Goal: Obtain resource: Obtain resource

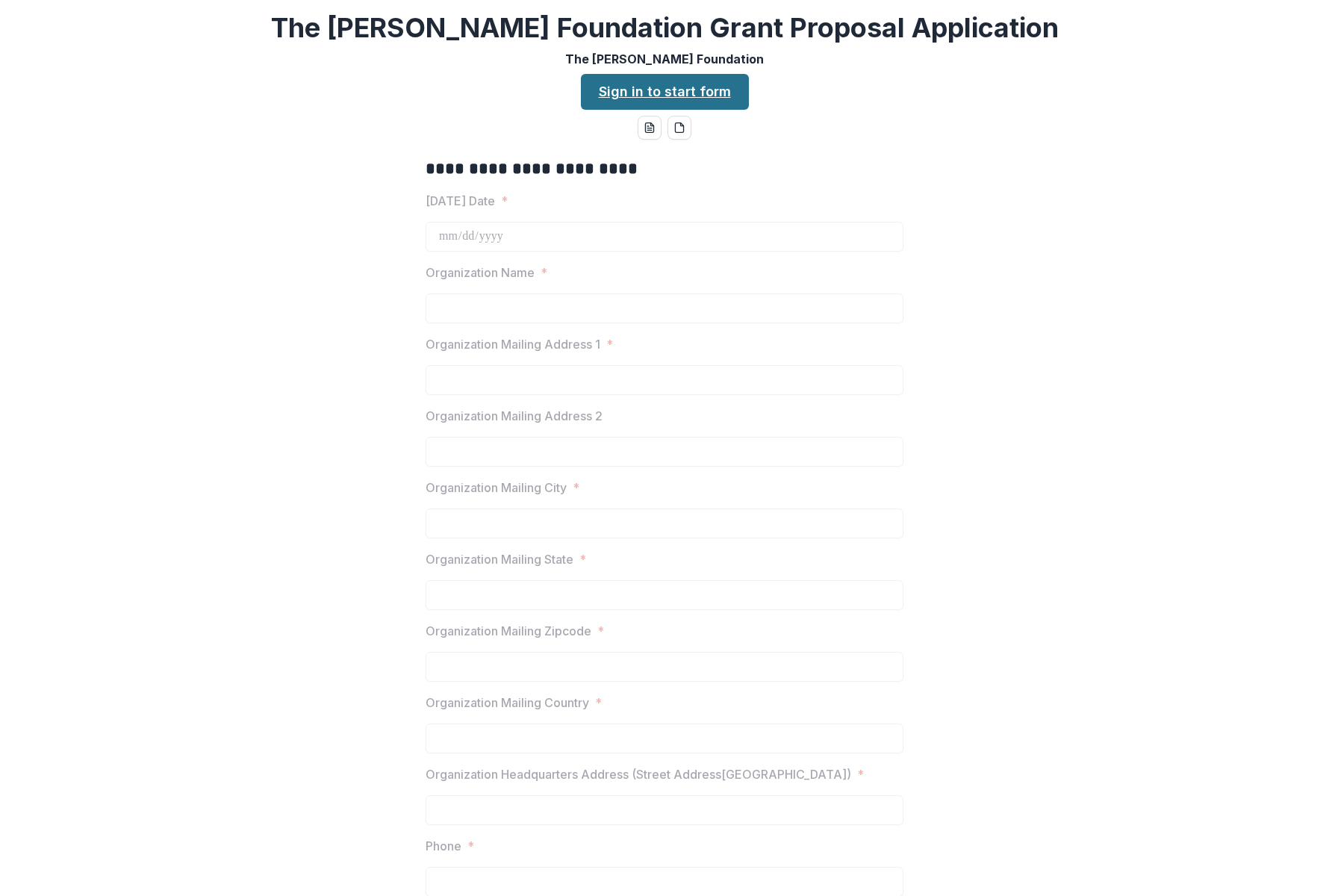
click at [605, 90] on link "Sign in to start form" at bounding box center [664, 92] width 168 height 36
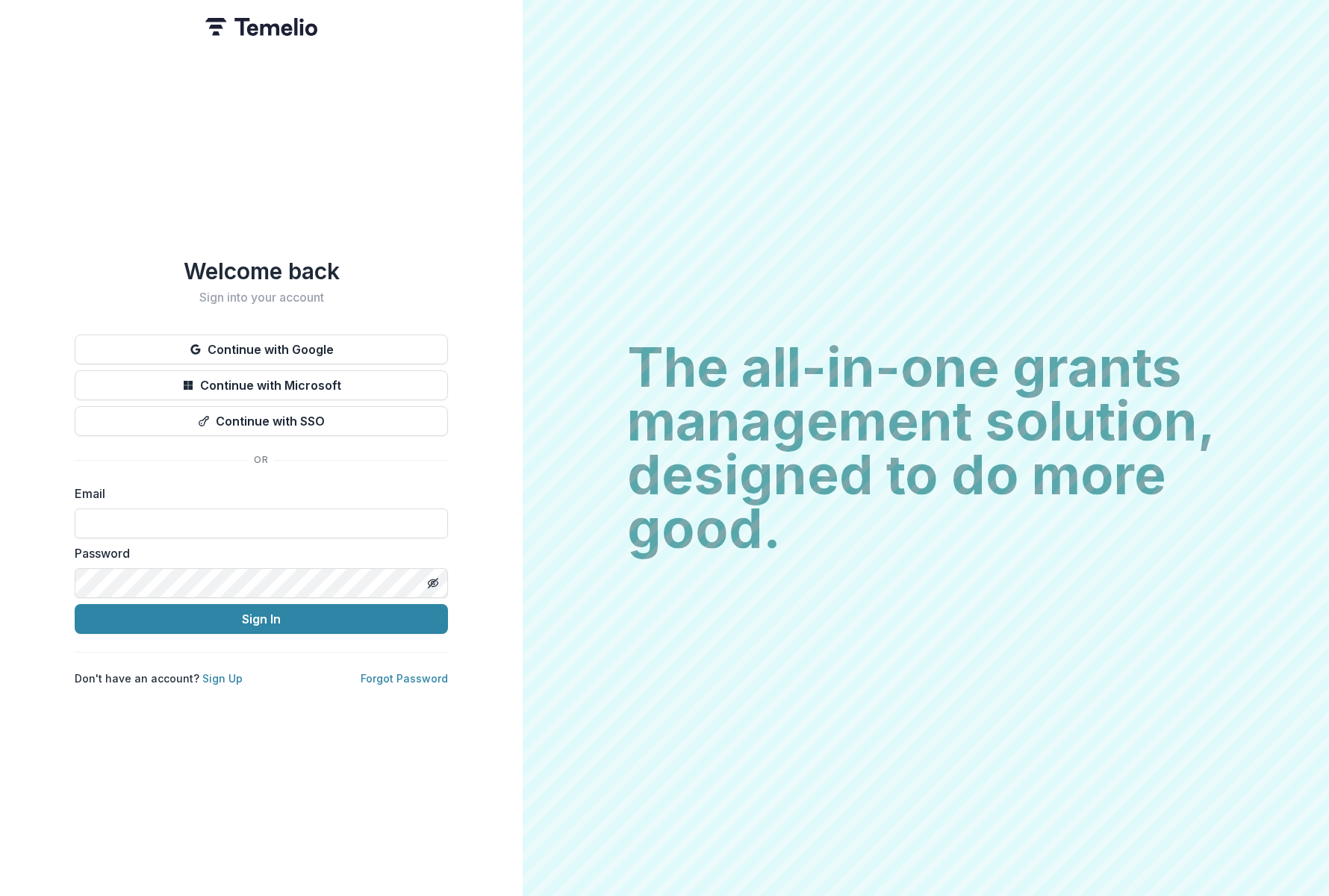
click at [171, 499] on div "Email" at bounding box center [261, 511] width 373 height 54
click at [172, 516] on input at bounding box center [261, 523] width 373 height 30
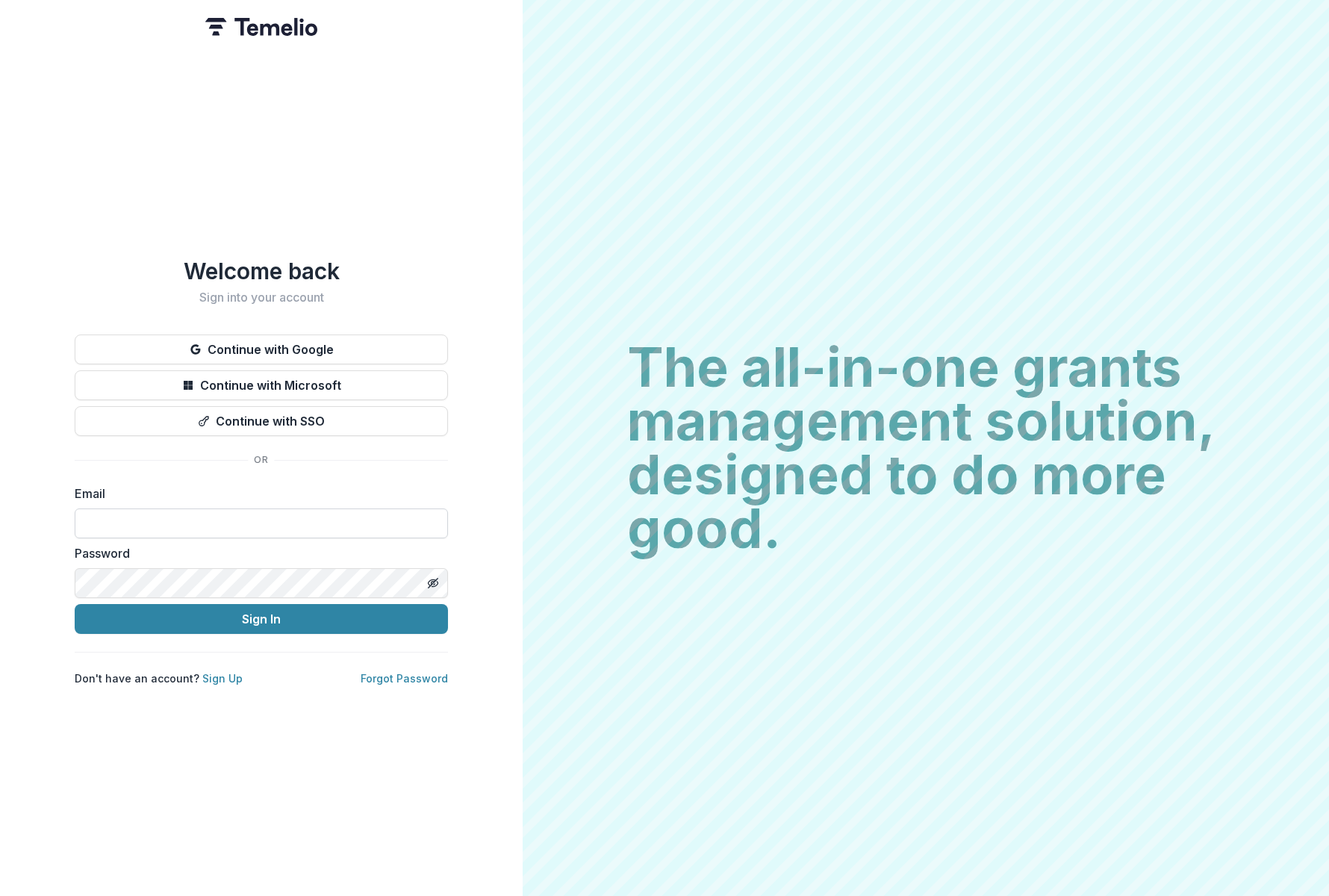
click at [172, 517] on input at bounding box center [261, 523] width 373 height 30
click at [170, 520] on input at bounding box center [261, 523] width 373 height 30
click at [170, 520] on input at bounding box center [261, 523] width 373 height 30
click at [228, 376] on button "Continue with Microsoft" at bounding box center [261, 385] width 373 height 30
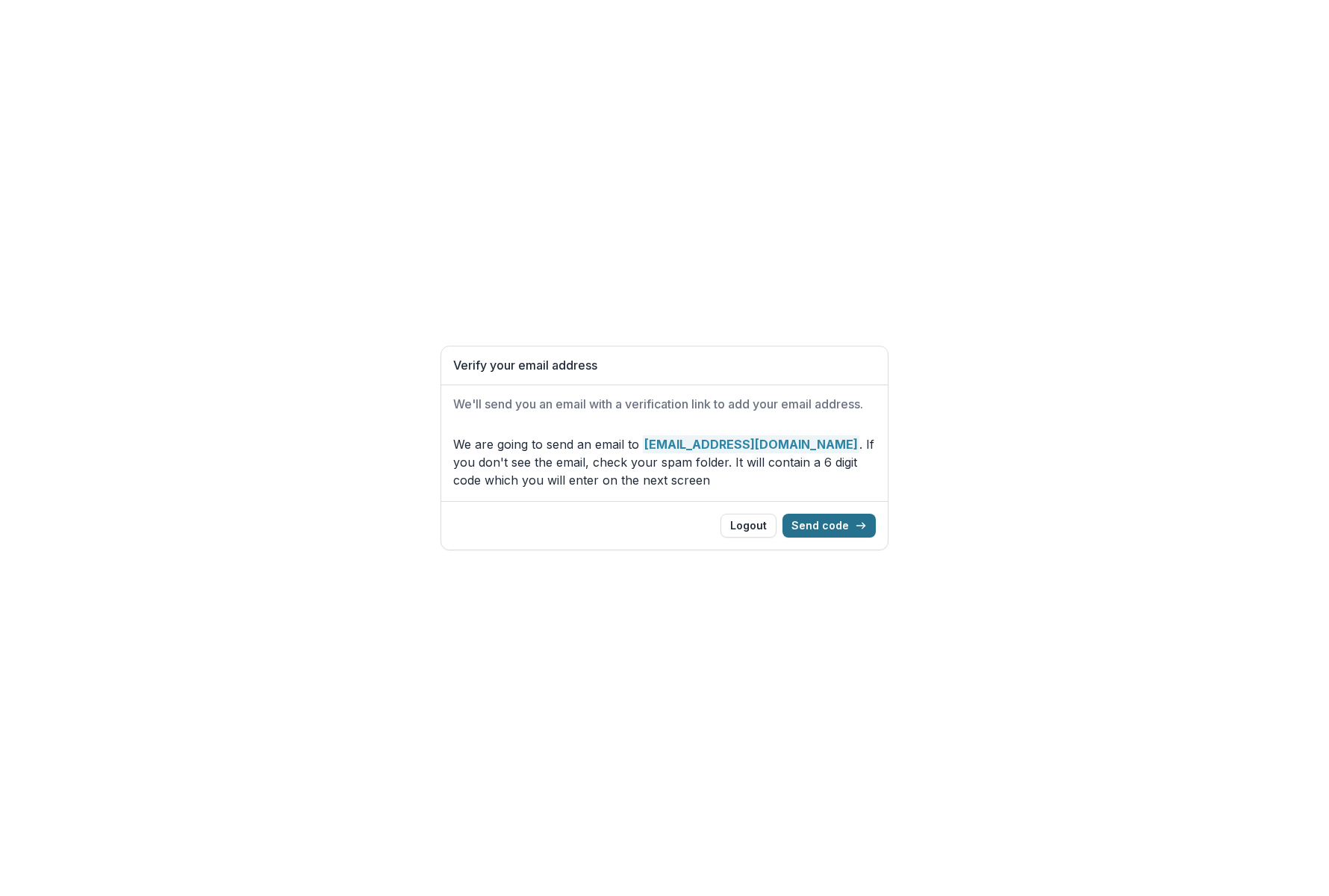
click at [869, 527] on button "Send code" at bounding box center [829, 525] width 94 height 24
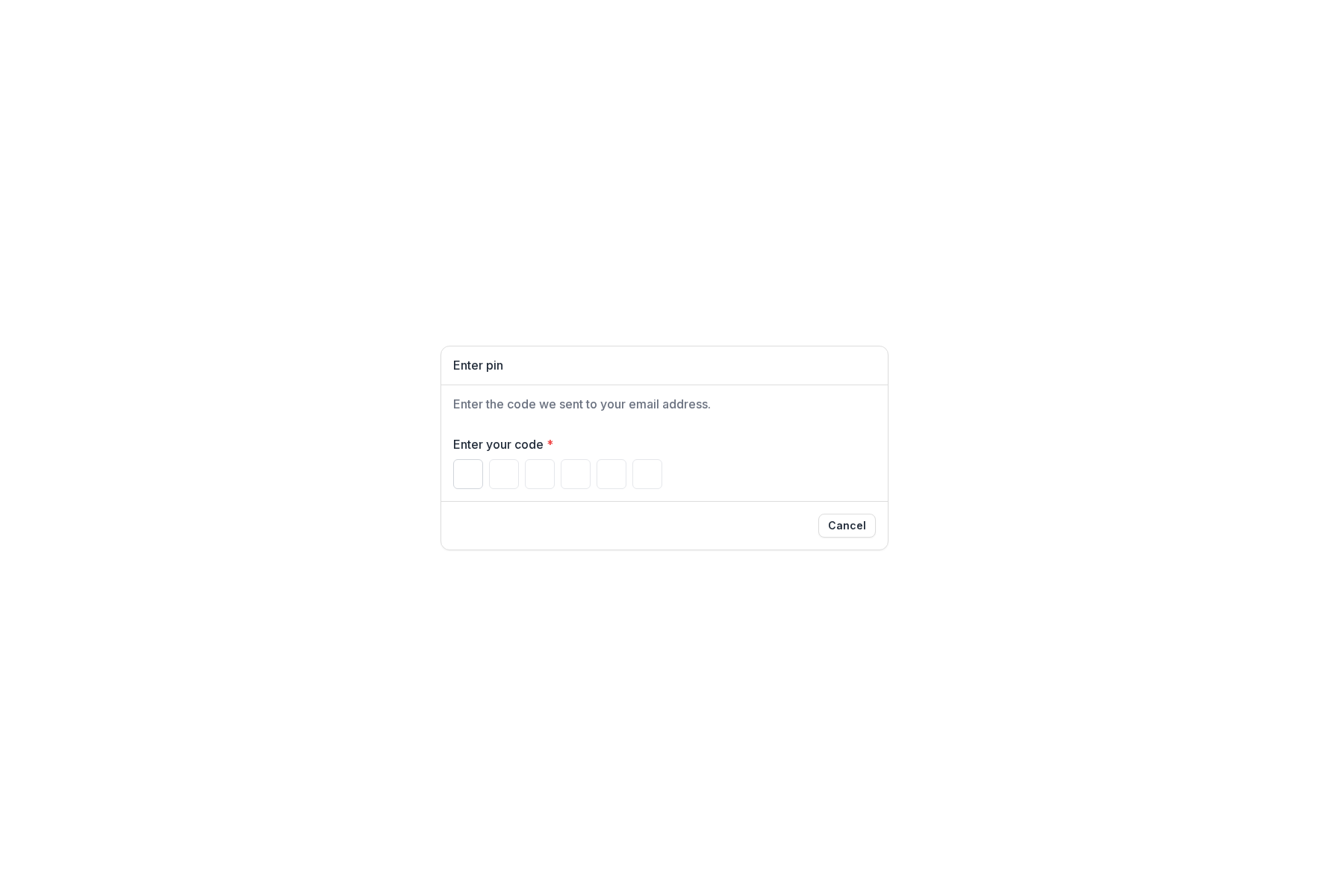
click at [472, 476] on input "Please enter your pin code" at bounding box center [467, 474] width 30 height 30
click at [465, 471] on input "Please enter your pin code" at bounding box center [467, 474] width 30 height 30
type input "*"
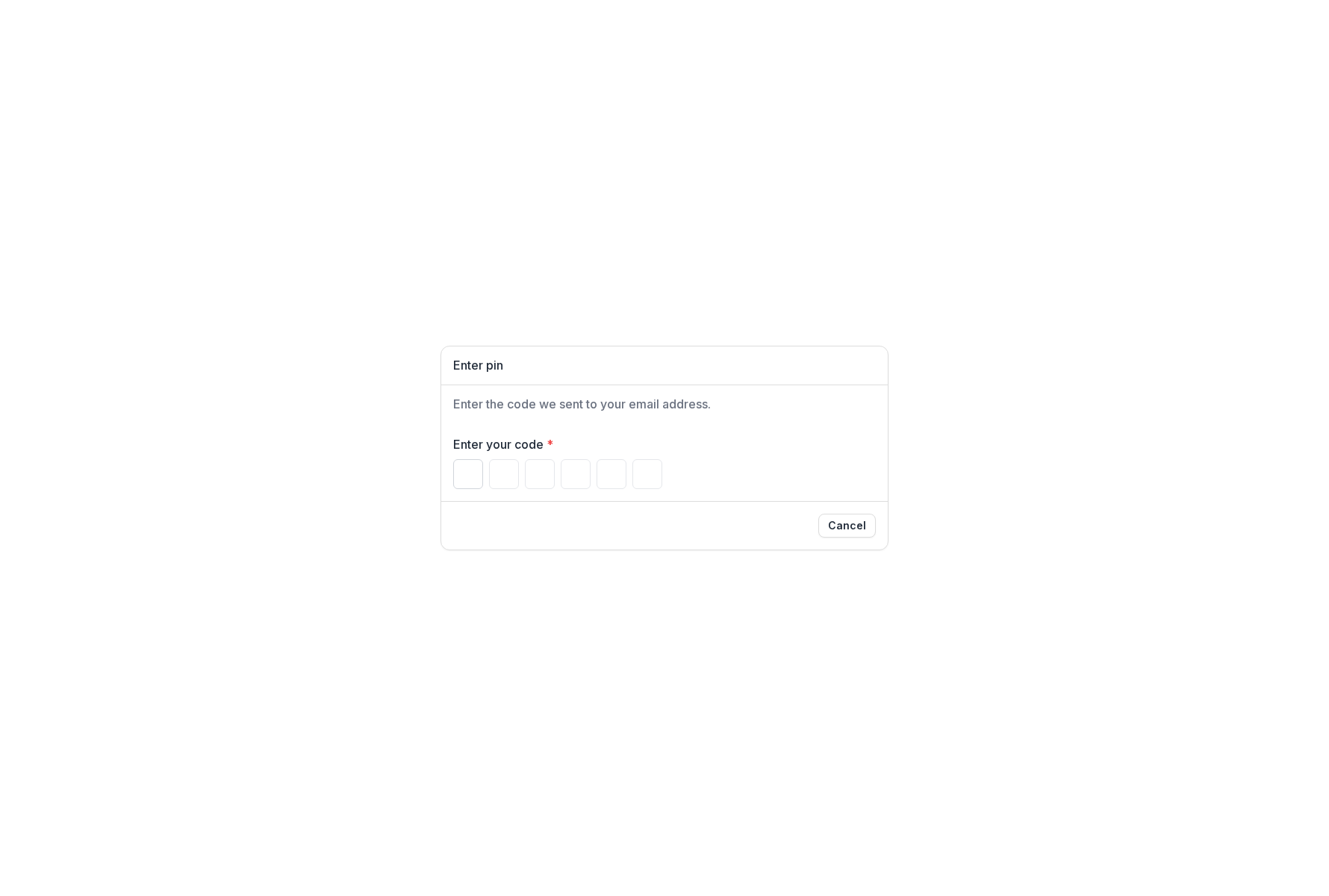
type input "*"
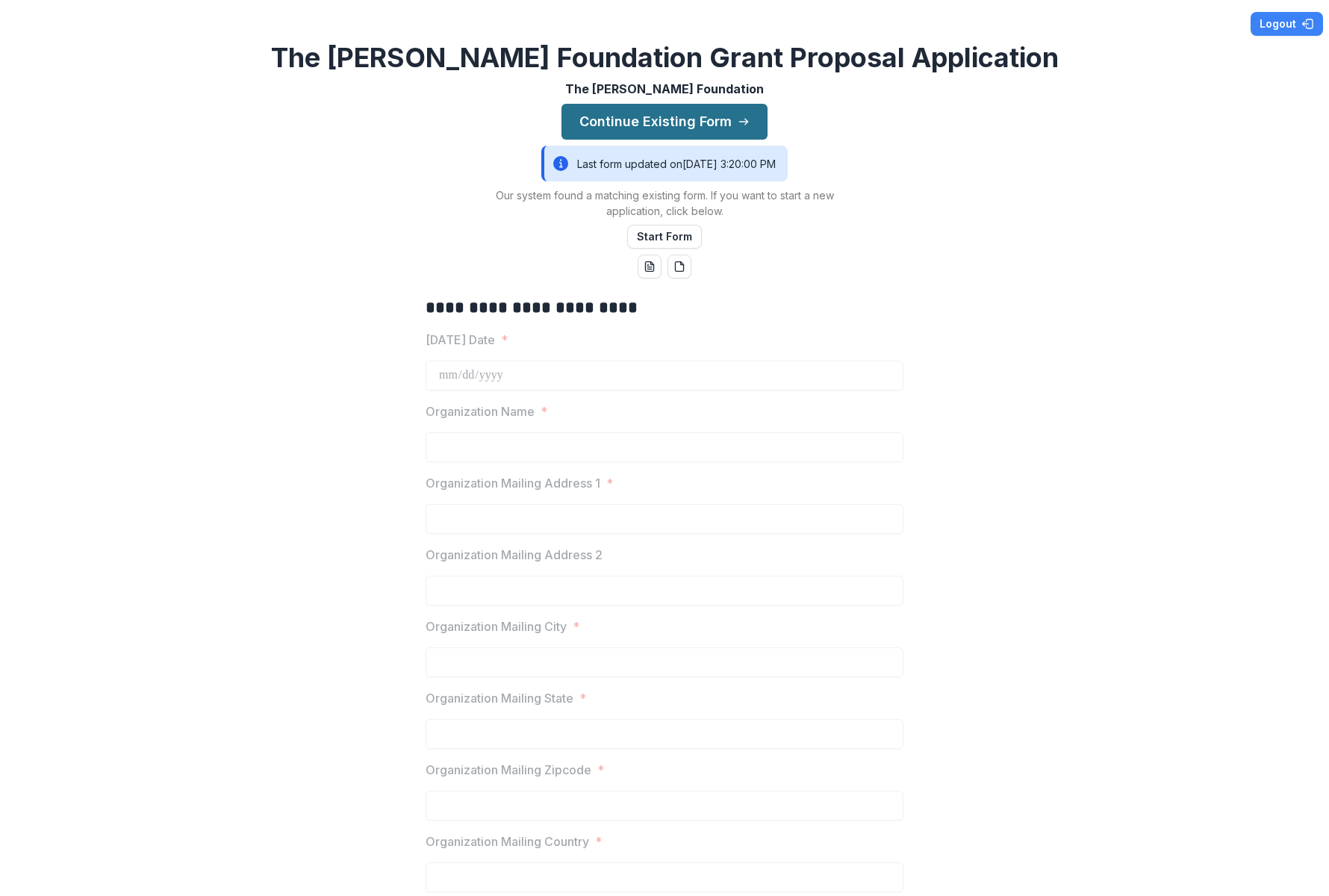
click at [596, 119] on button "Continue Existing Form" at bounding box center [664, 122] width 206 height 36
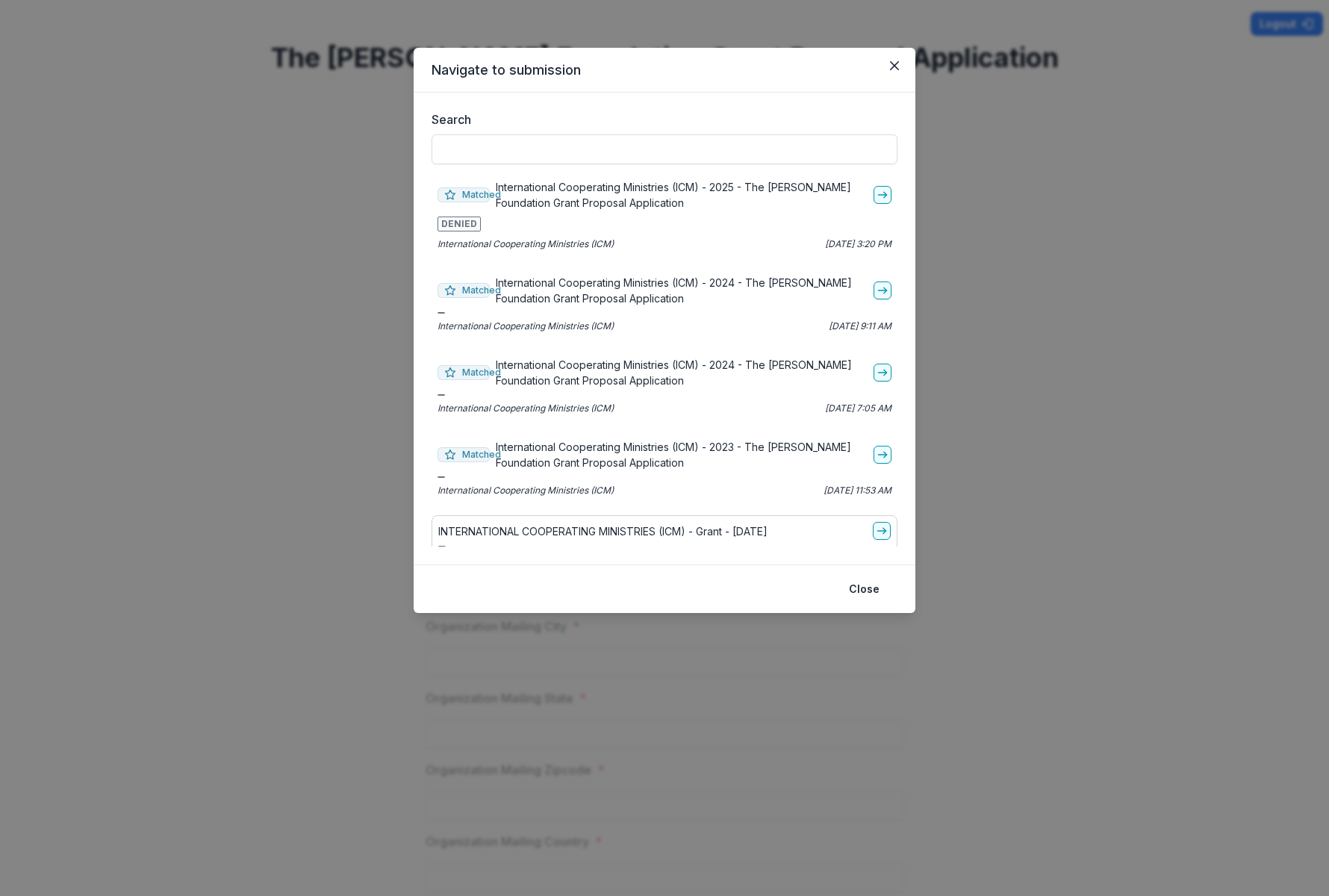
click at [522, 203] on p "International Cooperating Ministries (ICM) - 2025 - The Bolick Foundation Grant…" at bounding box center [681, 195] width 371 height 31
click at [878, 191] on icon "go-to" at bounding box center [883, 195] width 12 height 12
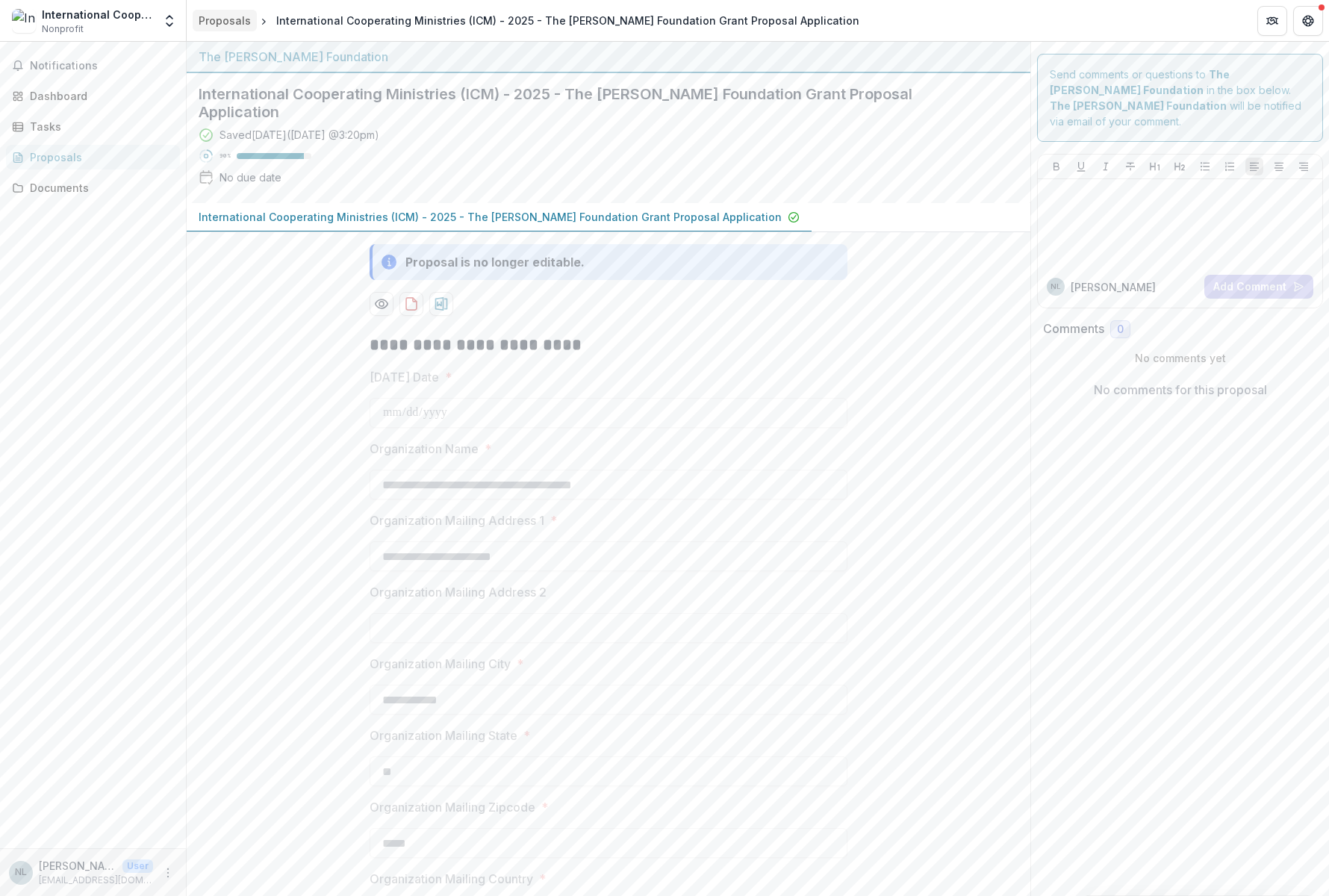
click at [228, 25] on div "Proposals" at bounding box center [224, 20] width 52 height 15
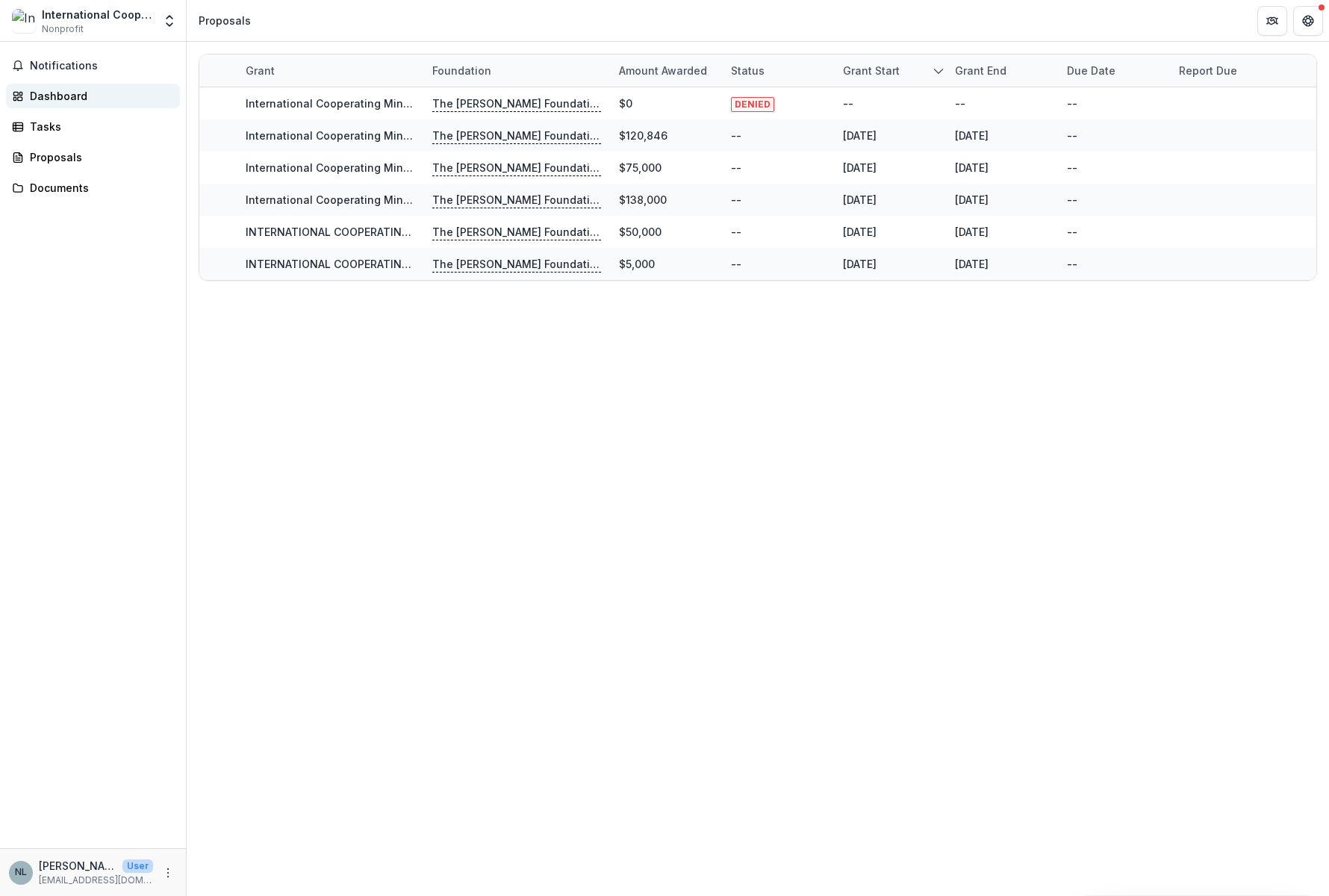
click at [78, 93] on div "Dashboard" at bounding box center [99, 95] width 138 height 15
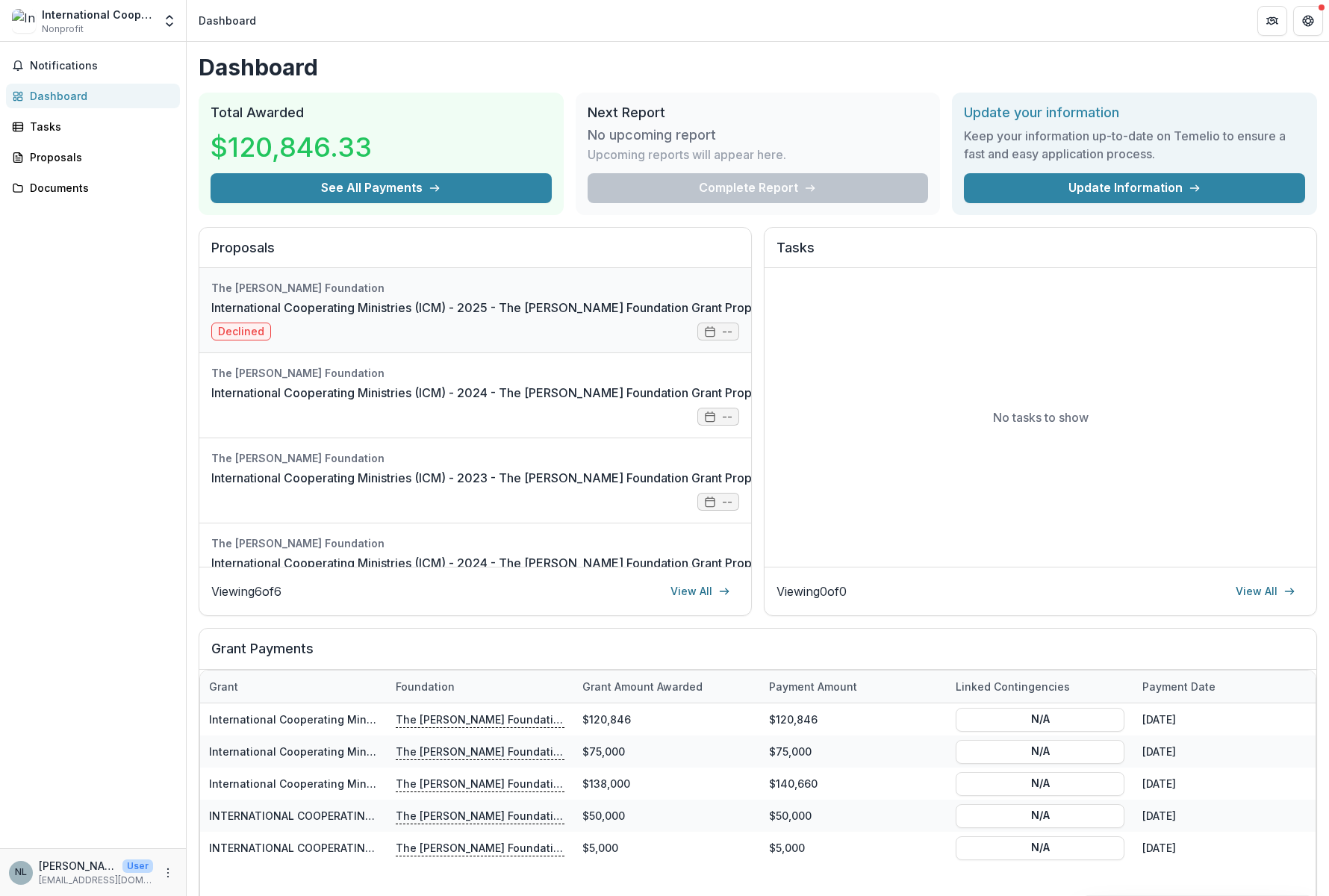
click at [437, 316] on link "International Cooperating Ministries (ICM) - 2025 - The Bolick Foundation Grant…" at bounding box center [526, 308] width 631 height 18
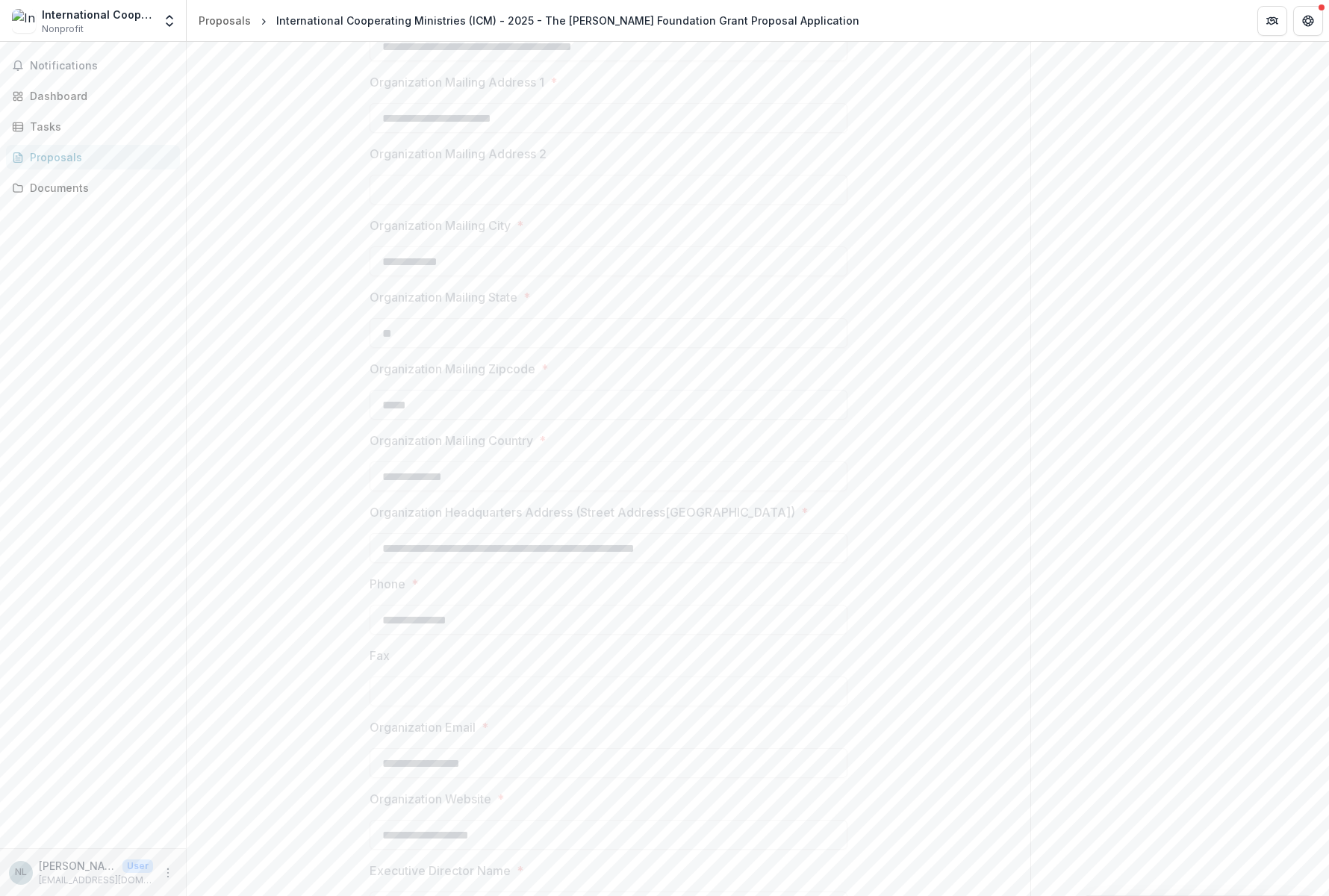
scroll to position [448, 0]
click at [58, 193] on div "Documents" at bounding box center [99, 187] width 138 height 15
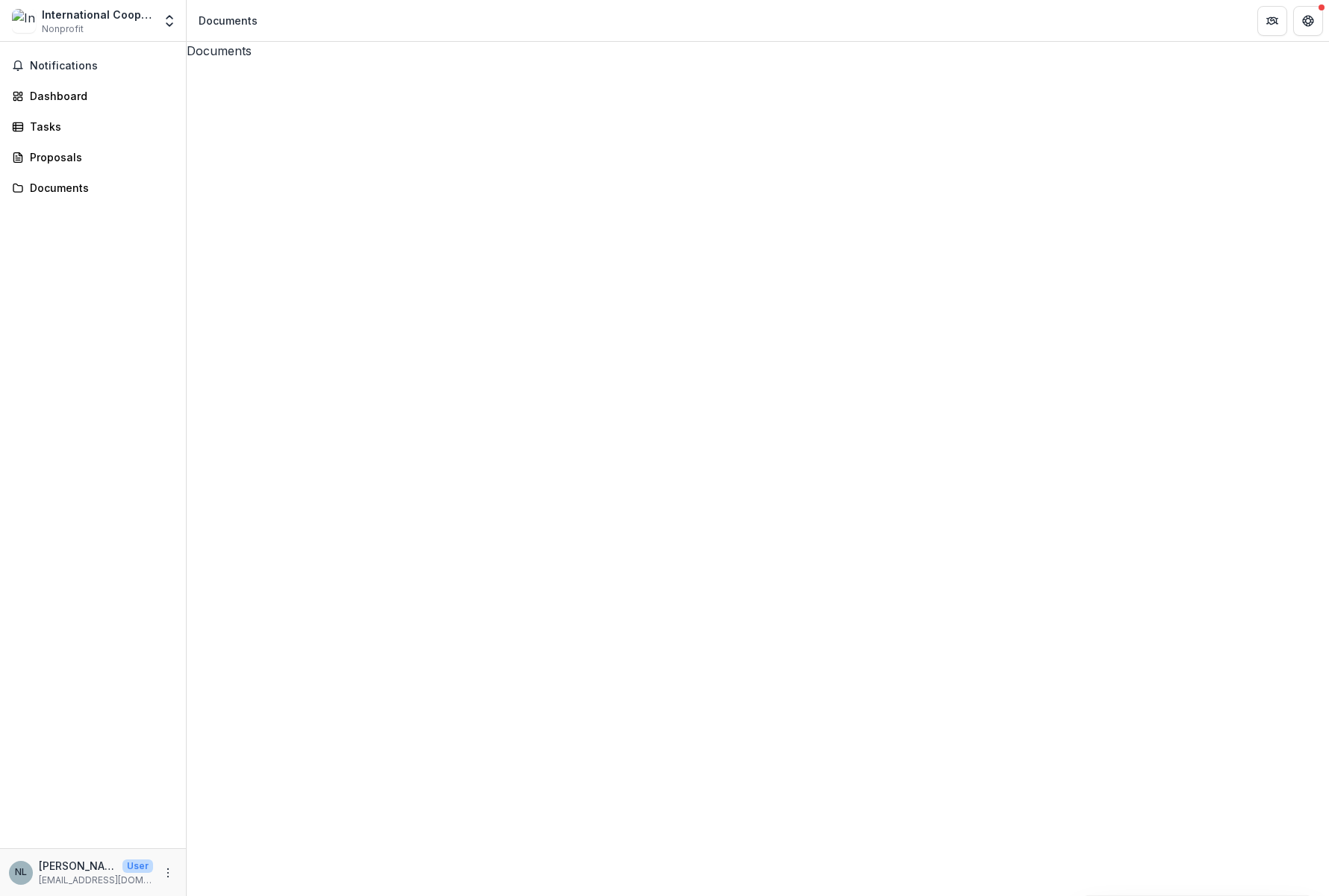
click at [203, 104] on icon at bounding box center [757, 630] width 1142 height 1142
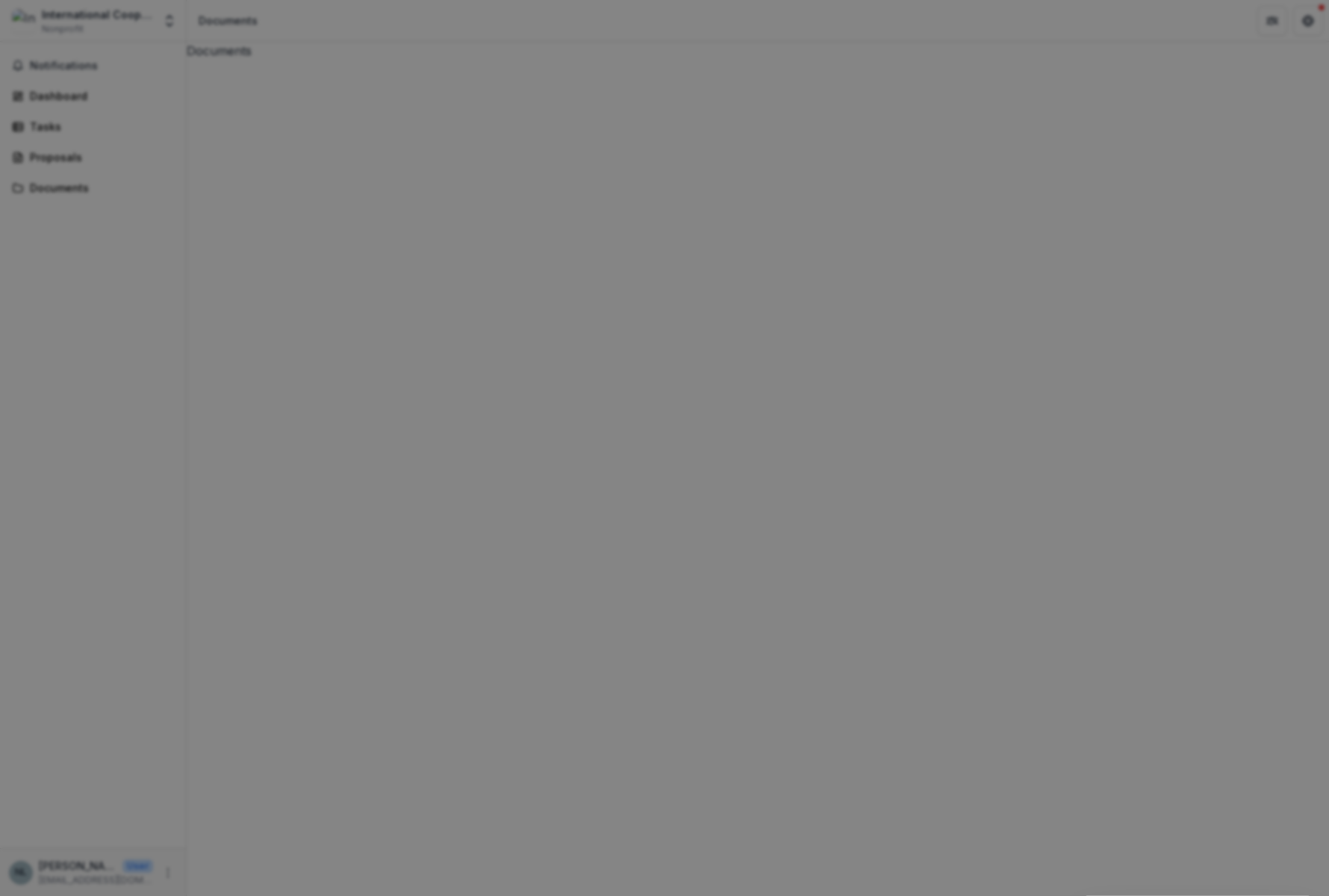
click at [1296, 30] on button "Close" at bounding box center [1308, 18] width 24 height 24
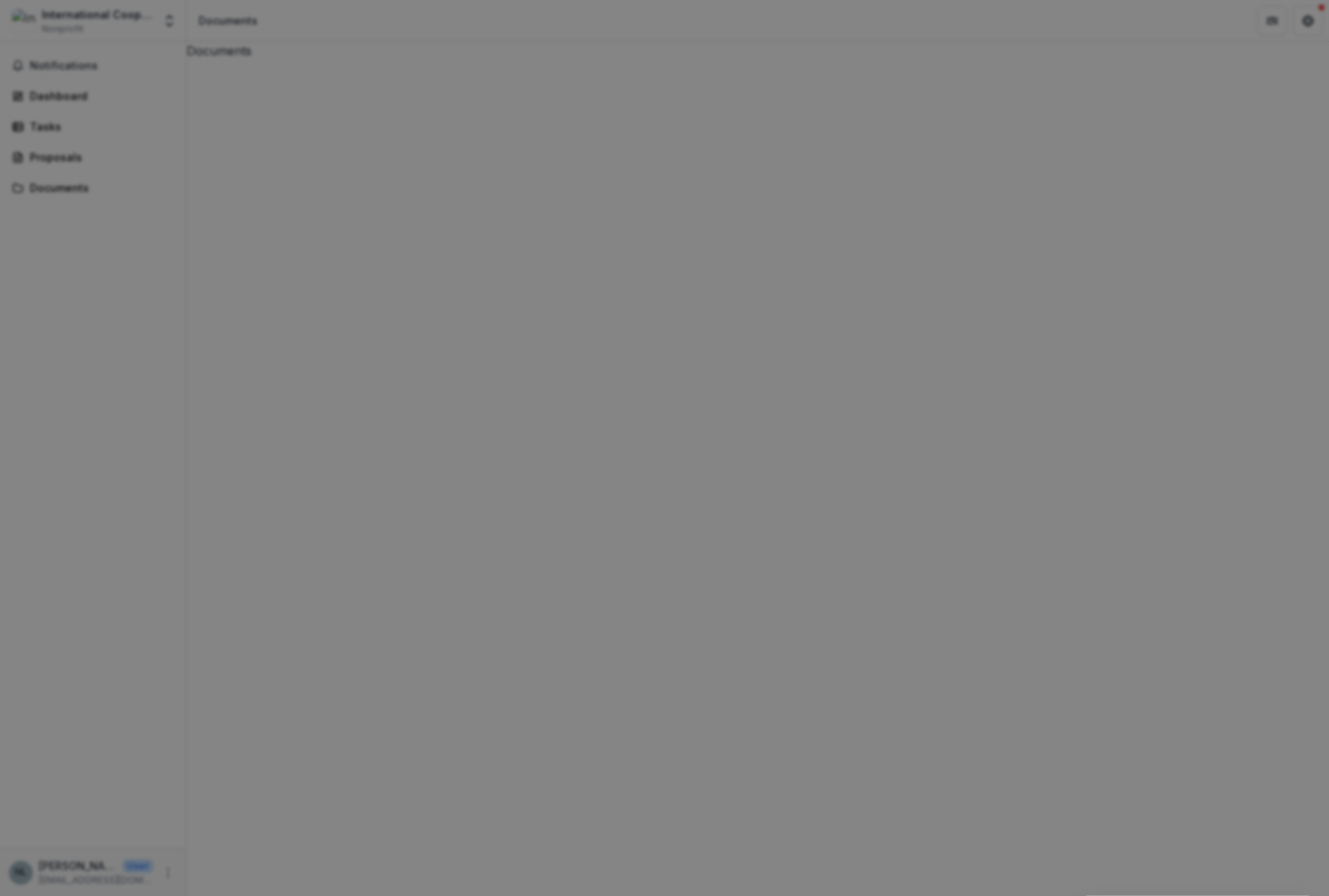
click at [1296, 30] on button "Close" at bounding box center [1308, 18] width 24 height 24
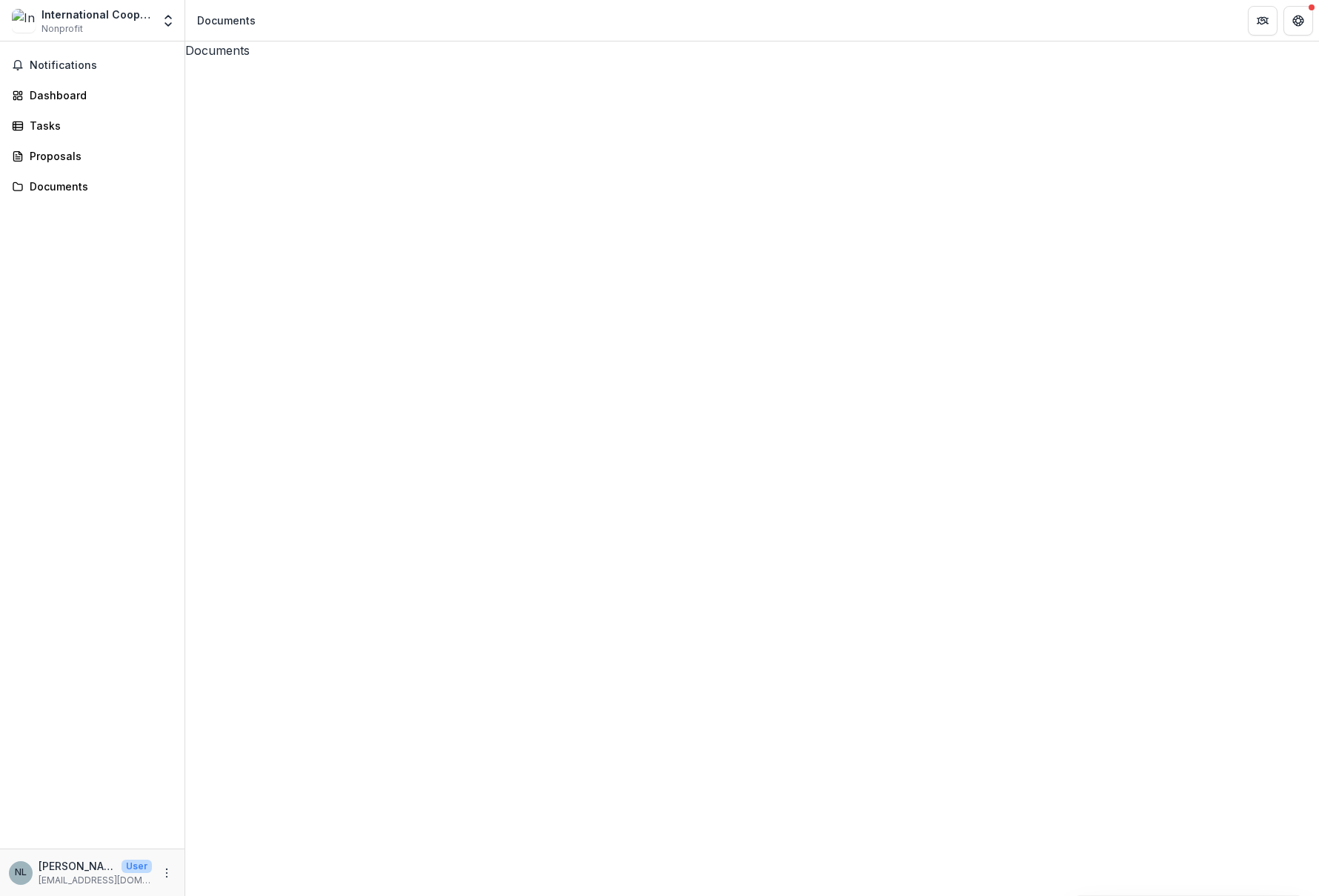
click at [206, 99] on span at bounding box center [752, 626] width 1134 height 1134
